Goal: Information Seeking & Learning: Find specific fact

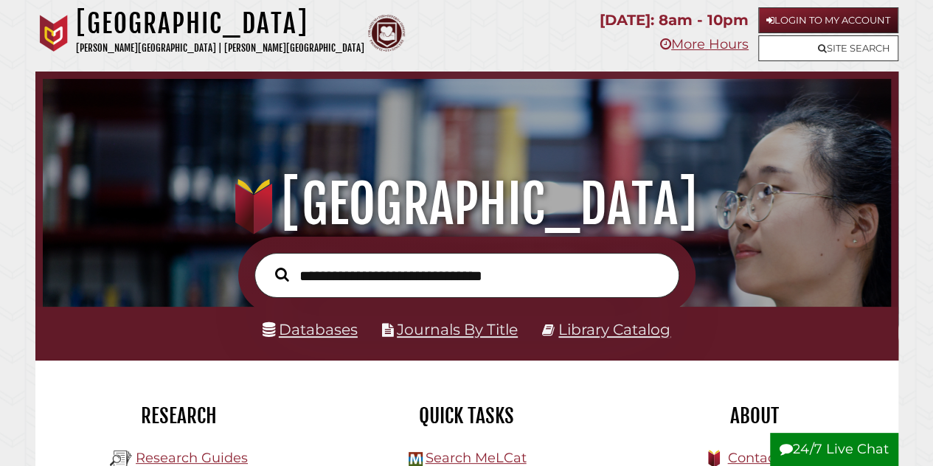
click at [407, 265] on input "text" at bounding box center [466, 275] width 425 height 45
type input "**********"
click at [268, 264] on button "Search" at bounding box center [282, 274] width 29 height 21
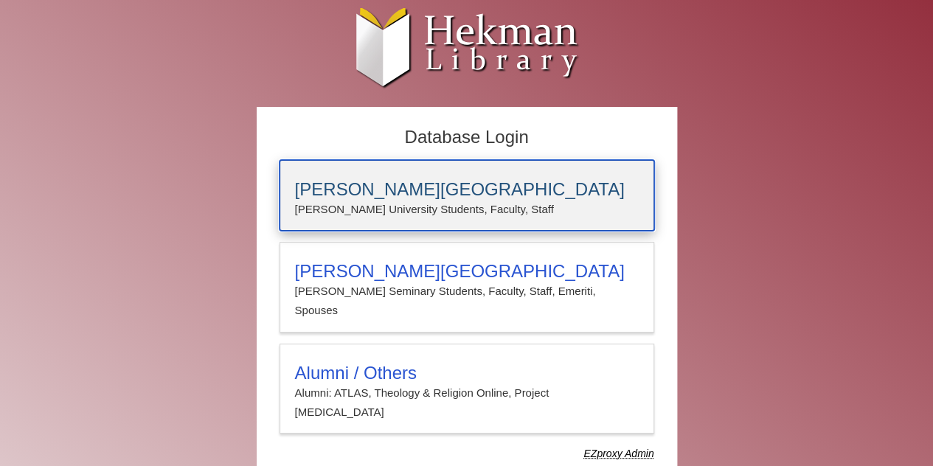
click at [516, 211] on p "[PERSON_NAME] University Students, Faculty, Staff" at bounding box center [467, 209] width 344 height 19
